Goal: Transaction & Acquisition: Purchase product/service

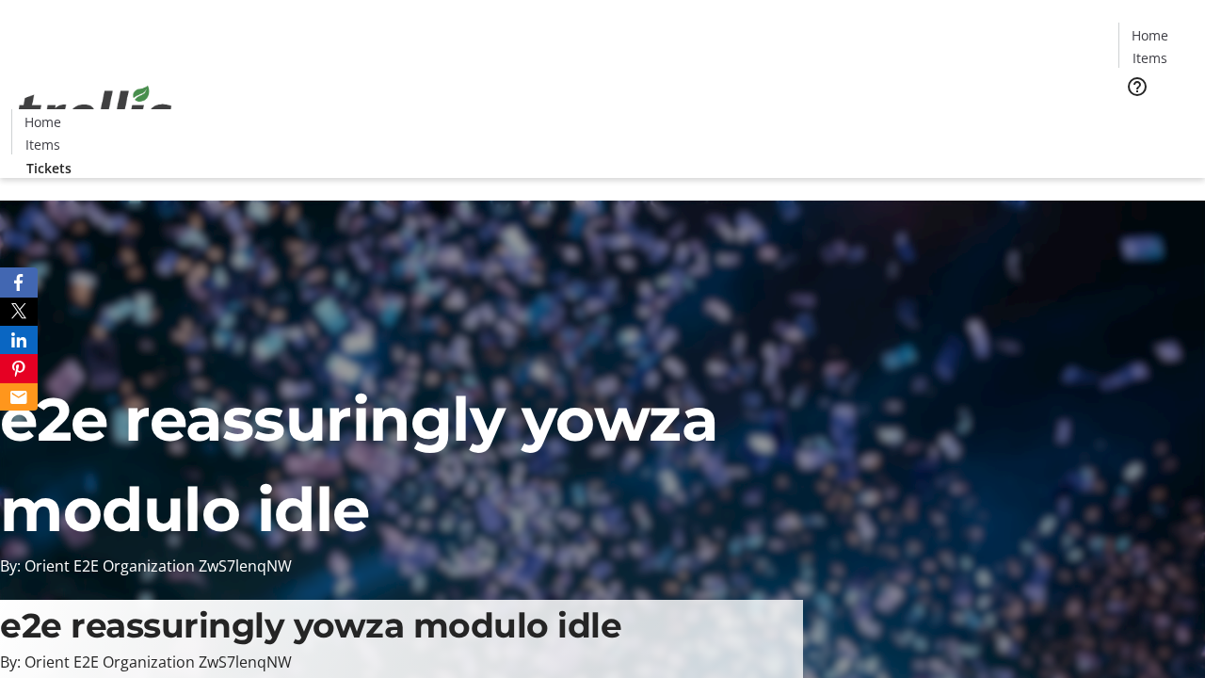
click at [1133, 109] on span "Tickets" at bounding box center [1155, 119] width 45 height 20
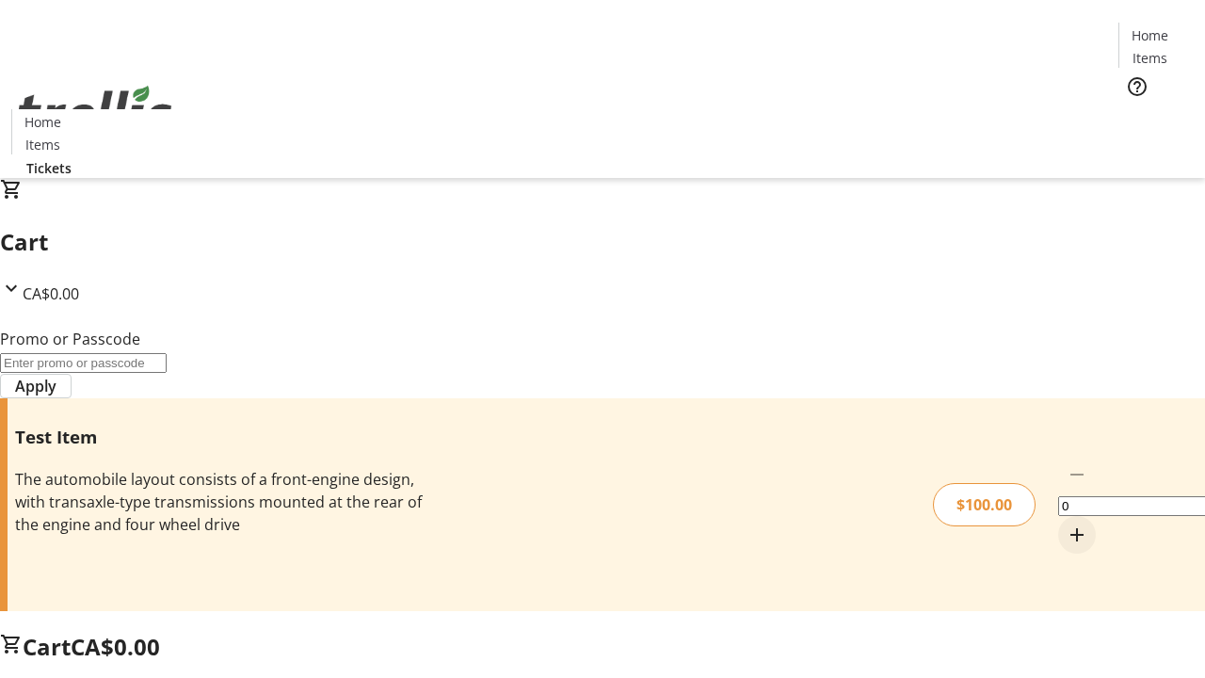
click at [1065, 523] on mat-icon "Increment by one" at bounding box center [1076, 534] width 23 height 23
type input "1"
type input "PERCENT"
